Goal: Information Seeking & Learning: Learn about a topic

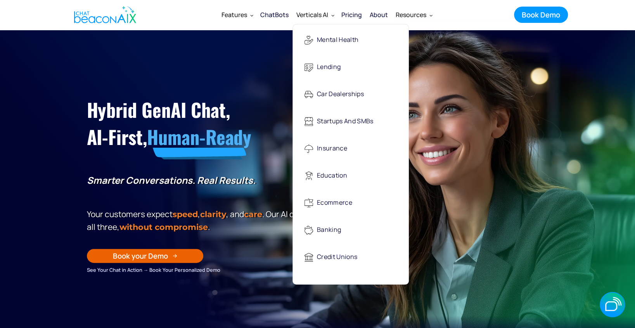
click at [328, 13] on div "Verticals AI" at bounding box center [312, 14] width 32 height 11
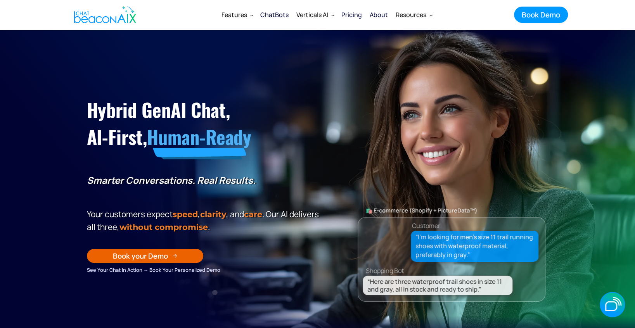
click at [328, 13] on div "Verticals AI" at bounding box center [312, 14] width 32 height 11
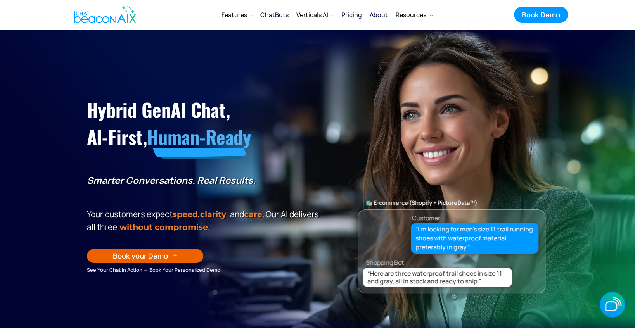
click at [283, 17] on div "ChatBots" at bounding box center [274, 14] width 28 height 11
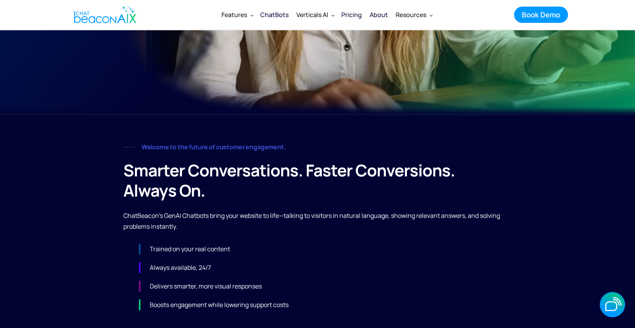
scroll to position [284, 0]
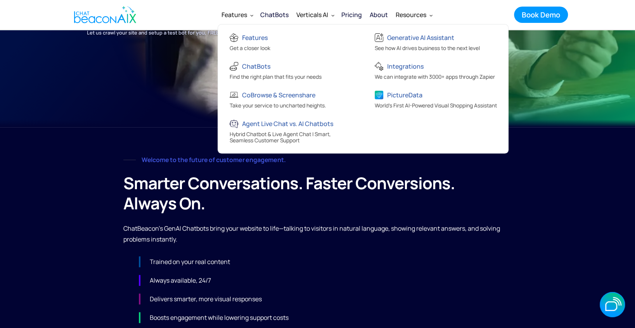
click at [419, 71] on div "Integrations" at bounding box center [405, 66] width 36 height 11
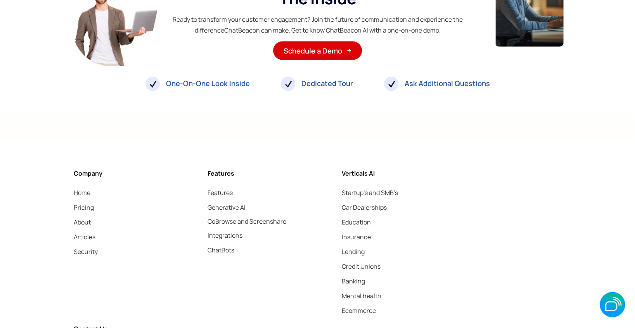
scroll to position [2987, 0]
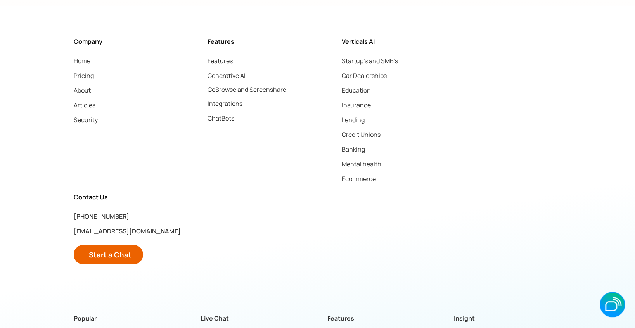
click at [221, 70] on link "Generative AI" at bounding box center [227, 75] width 38 height 11
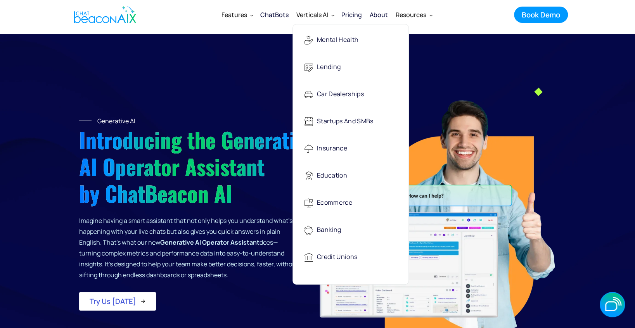
click at [325, 149] on div "Insurance" at bounding box center [332, 149] width 30 height 16
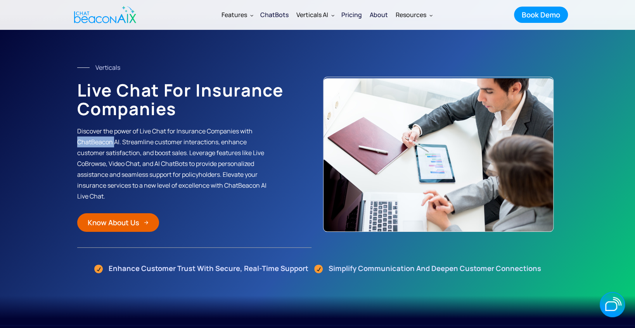
drag, startPoint x: 114, startPoint y: 141, endPoint x: 74, endPoint y: 140, distance: 40.0
click at [74, 140] on div "Verticals Live Chat for Insurance Companies Discover the power of Live Chat for…" at bounding box center [317, 162] width 497 height 200
copy p "ChatBeacon"
